Goal: Check status: Check status

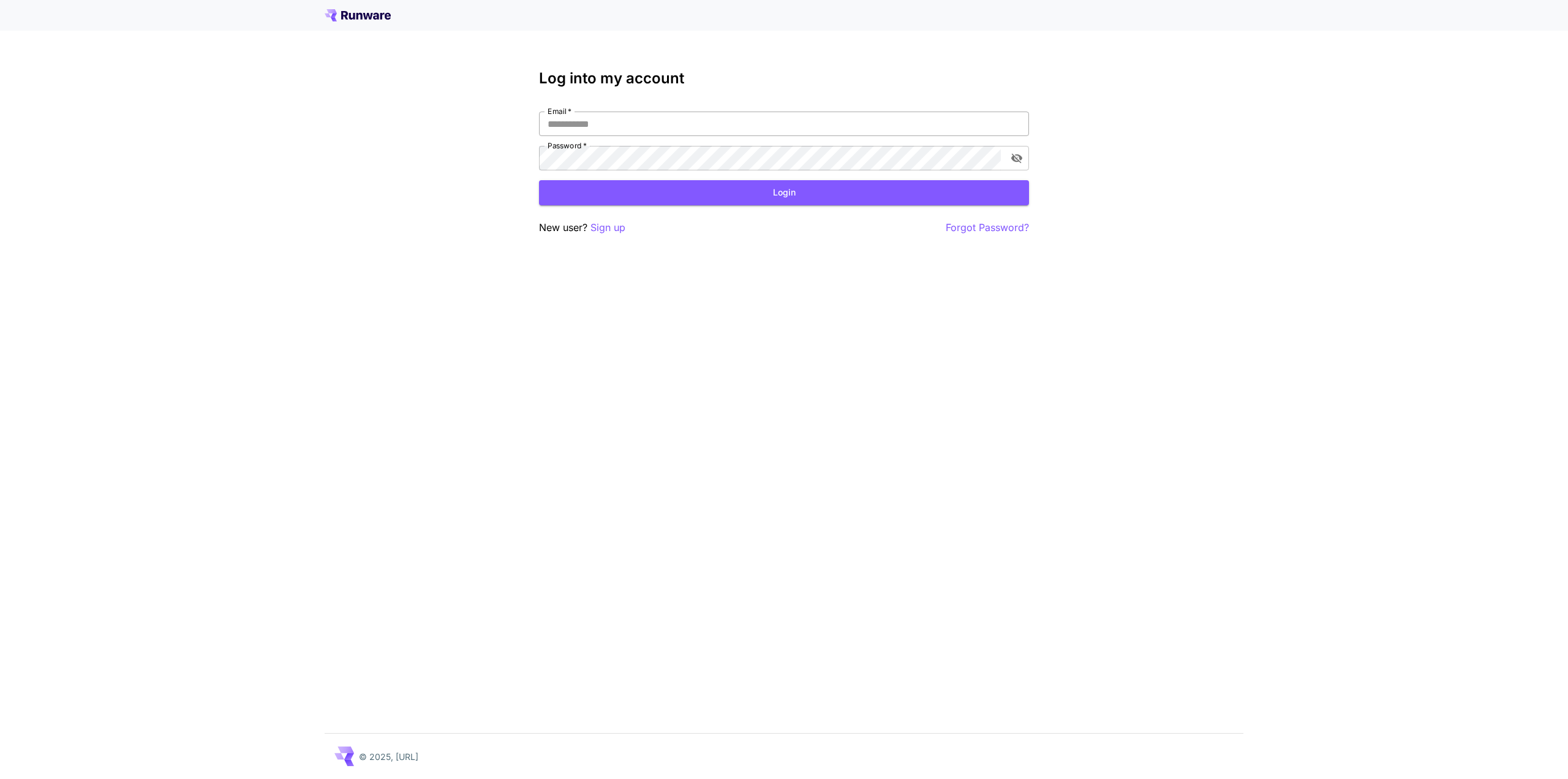
click at [621, 125] on input "Email   *" at bounding box center [784, 124] width 490 height 25
type input "**********"
click button "Login" at bounding box center [784, 193] width 490 height 25
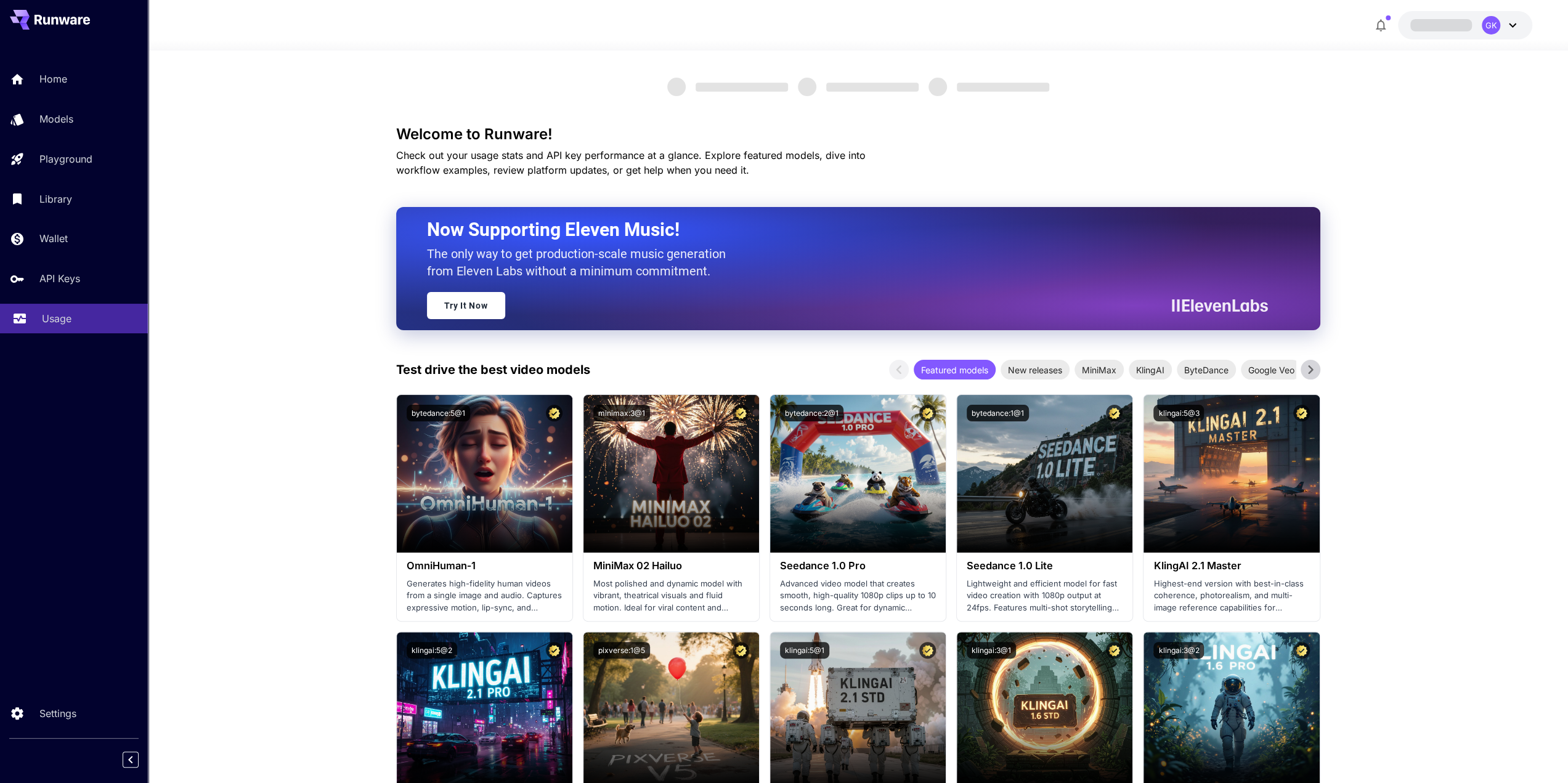
click at [62, 326] on p "Usage" at bounding box center [56, 319] width 29 height 15
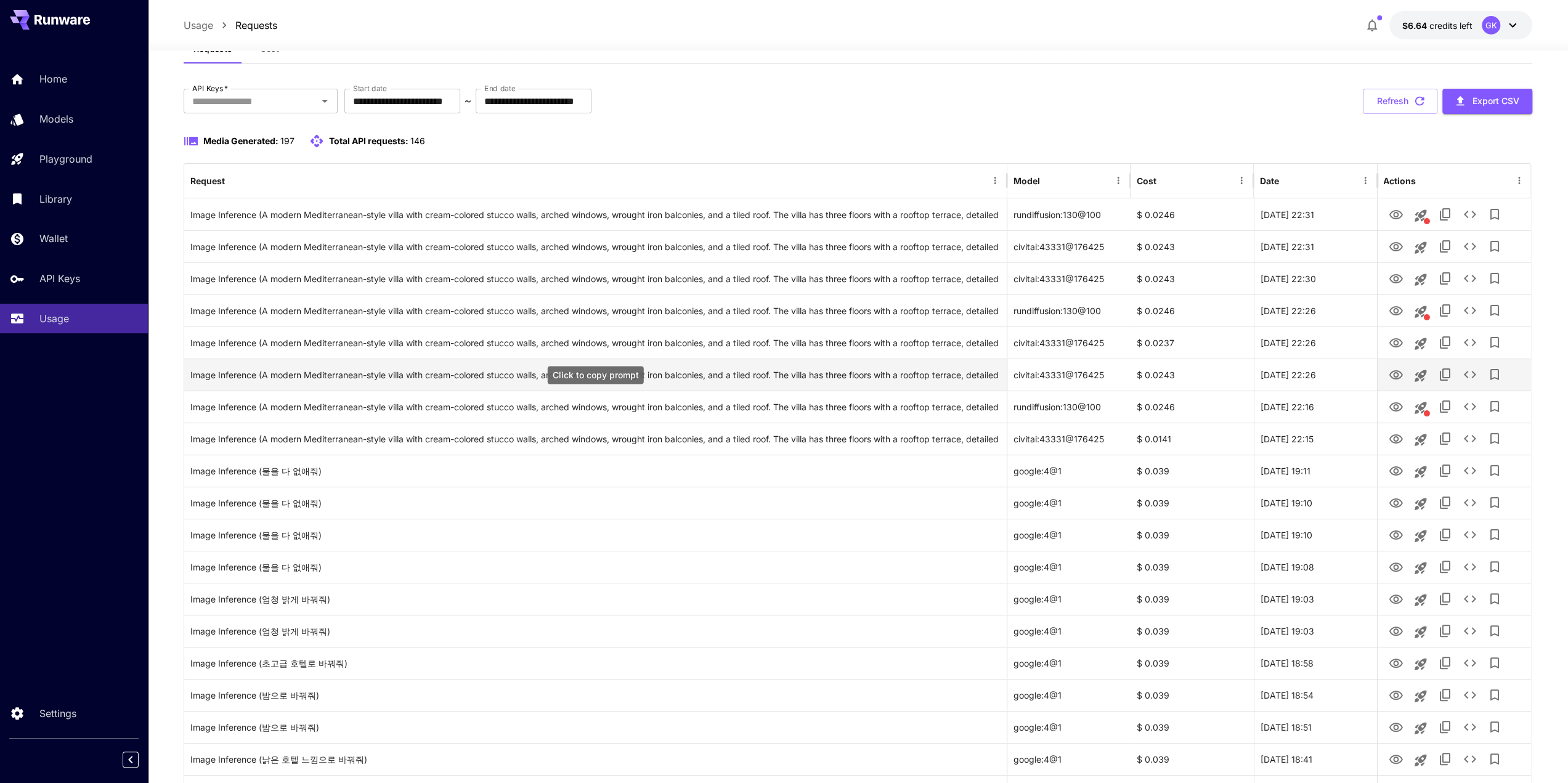
scroll to position [62, 0]
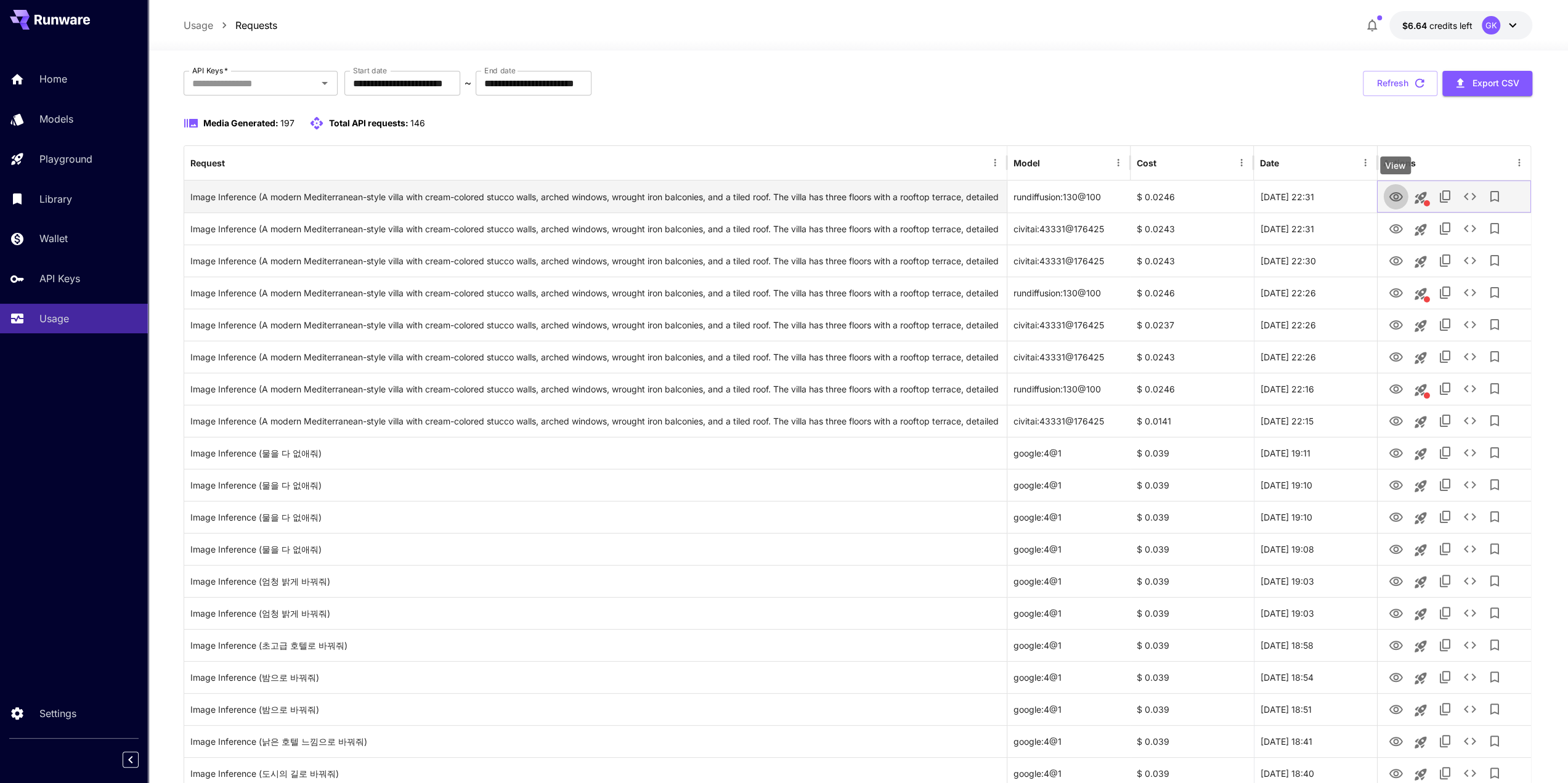
click at [1393, 198] on icon "View" at bounding box center [1396, 197] width 15 height 15
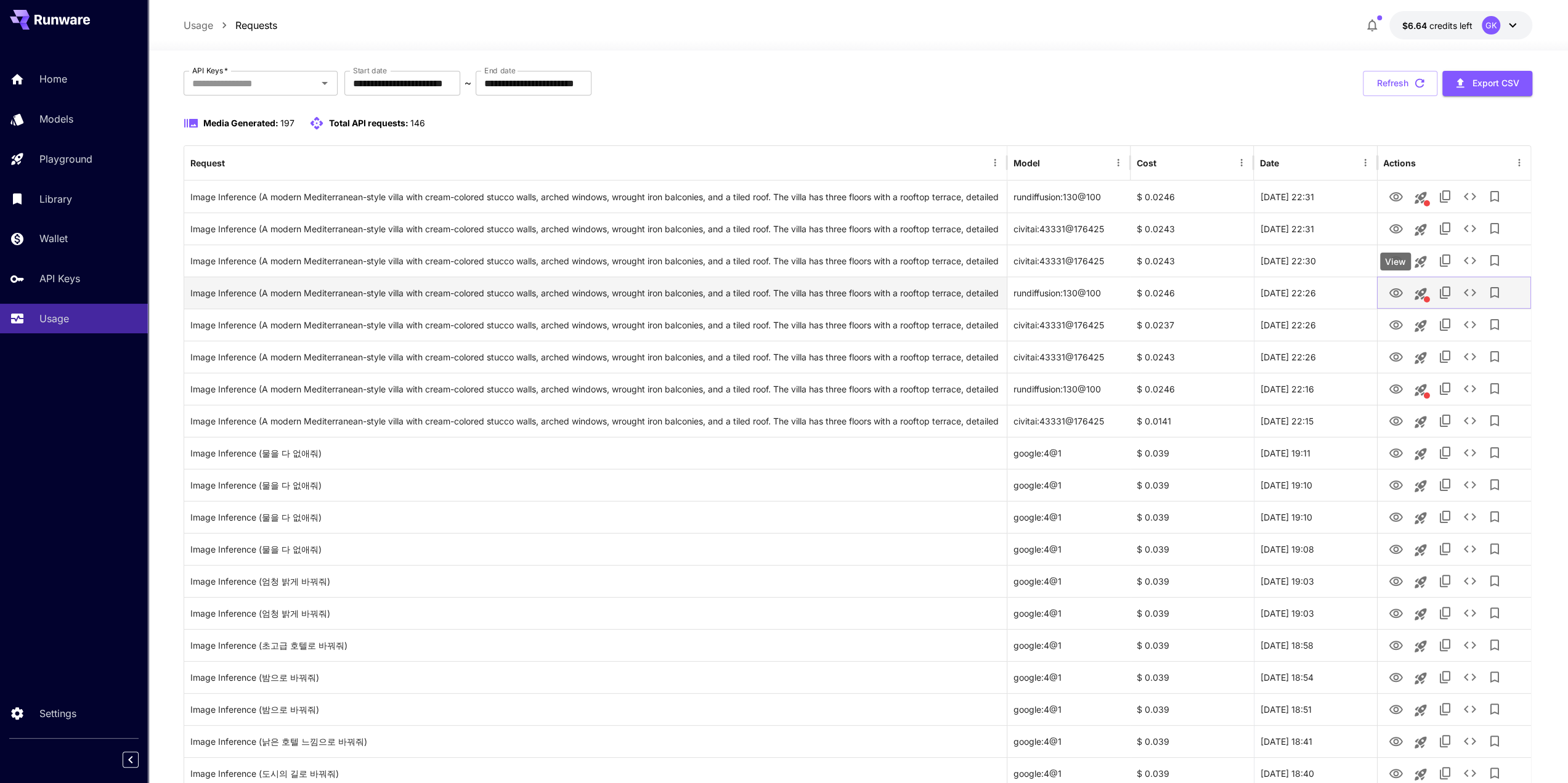
click at [1393, 294] on icon "View" at bounding box center [1396, 292] width 13 height 9
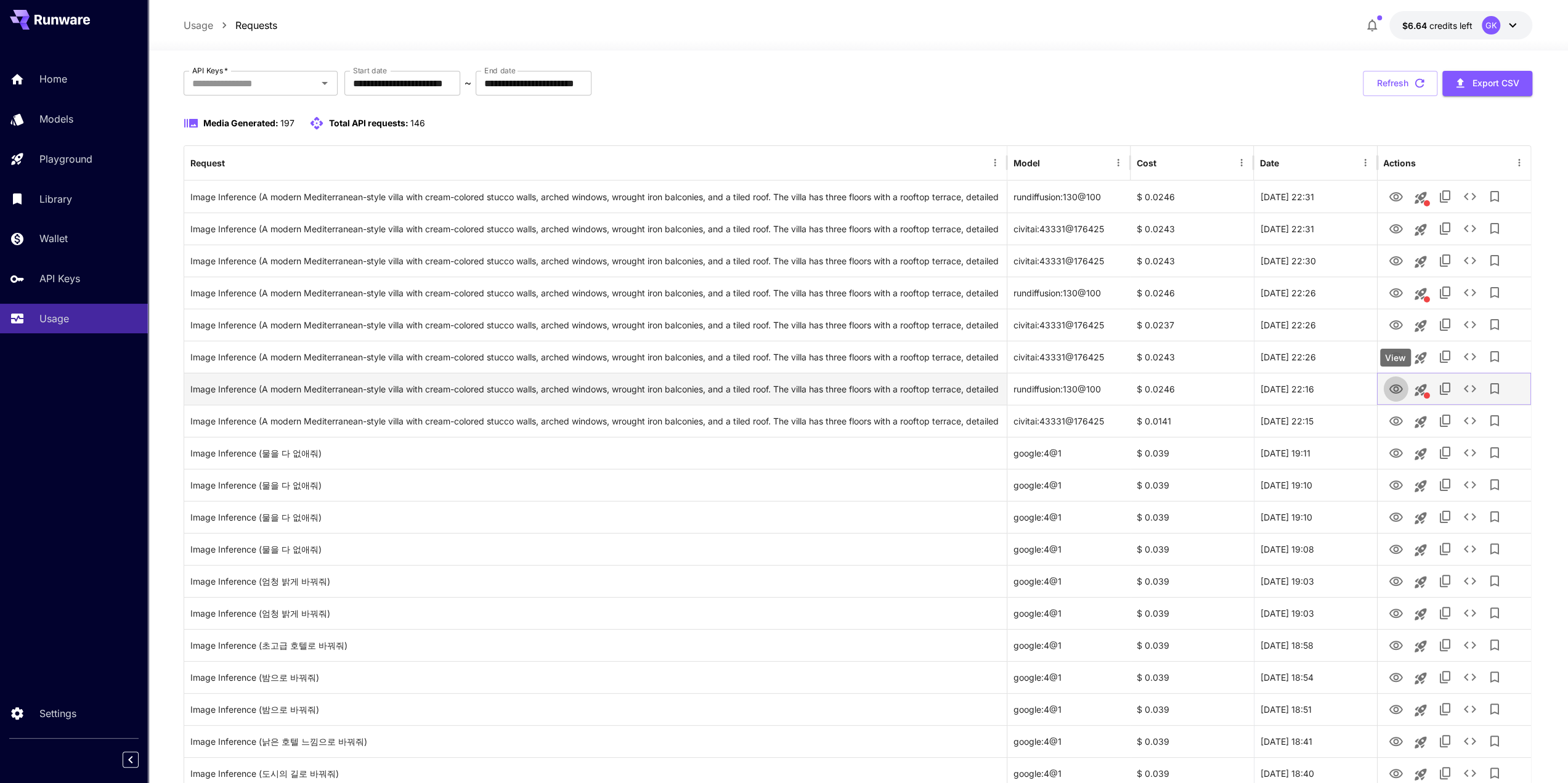
click at [1398, 386] on icon "View" at bounding box center [1396, 389] width 13 height 9
click at [77, 326] on div "Usage" at bounding box center [89, 319] width 96 height 15
click at [1414, 86] on icon "button" at bounding box center [1419, 83] width 13 height 13
